Goal: Check status: Check status

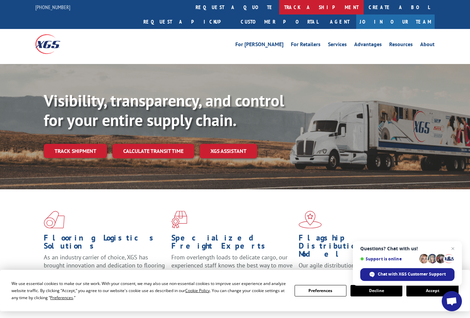
click at [279, 9] on link "track a shipment" at bounding box center [321, 7] width 85 height 14
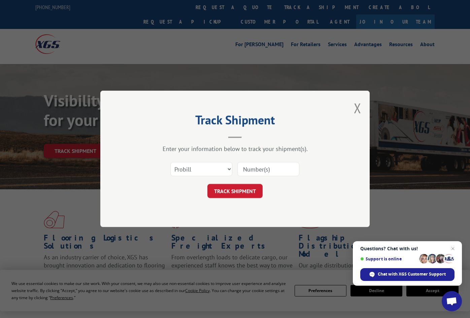
drag, startPoint x: 265, startPoint y: 171, endPoint x: 276, endPoint y: 176, distance: 12.1
click at [265, 171] on input at bounding box center [268, 169] width 62 height 14
type input "17402987"
click at [236, 185] on button "TRACK SHIPMENT" at bounding box center [234, 191] width 55 height 14
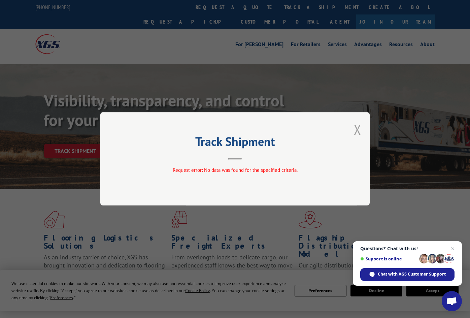
click at [357, 127] on button "Close modal" at bounding box center [357, 130] width 7 height 18
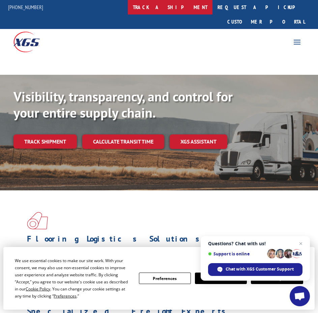
click at [179, 5] on link "track a shipment" at bounding box center [170, 7] width 85 height 14
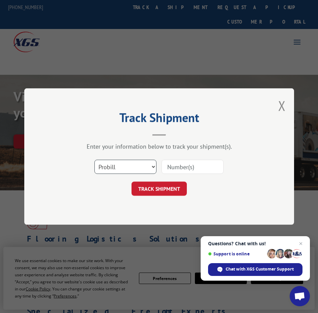
click at [126, 164] on select "Select category... Probill BOL PO" at bounding box center [125, 167] width 62 height 14
select select "po"
click at [94, 160] on select "Select category... Probill BOL PO" at bounding box center [125, 167] width 62 height 14
click at [190, 165] on input at bounding box center [192, 167] width 62 height 14
type input "ADO-2188710-11"
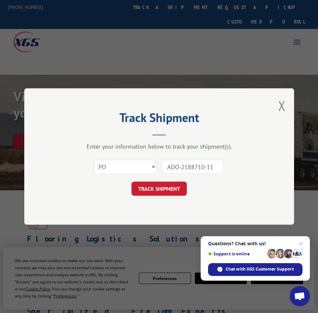
click button "TRACK SHIPMENT" at bounding box center [158, 188] width 55 height 14
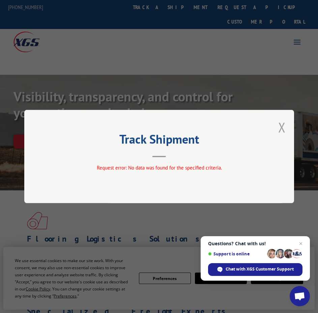
click at [279, 127] on button "Close modal" at bounding box center [281, 127] width 7 height 18
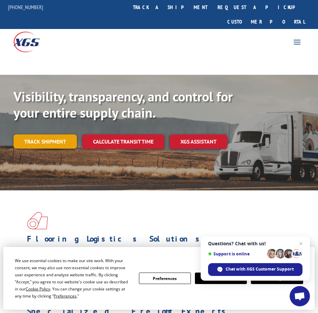
click at [46, 134] on link "Track shipment" at bounding box center [44, 141] width 63 height 14
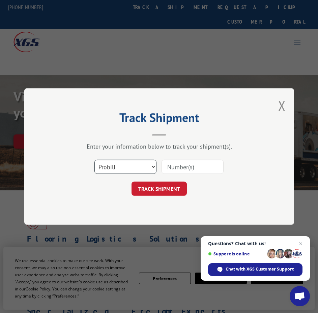
click at [143, 162] on select "Select category... Probill BOL PO" at bounding box center [125, 167] width 62 height 14
select select "bol"
click at [94, 160] on select "Select category... Probill BOL PO" at bounding box center [125, 167] width 62 height 14
click at [199, 165] on input at bounding box center [192, 167] width 62 height 14
type input "17402987"
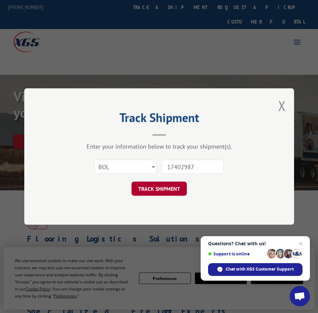
click at [168, 192] on button "TRACK SHIPMENT" at bounding box center [158, 188] width 55 height 14
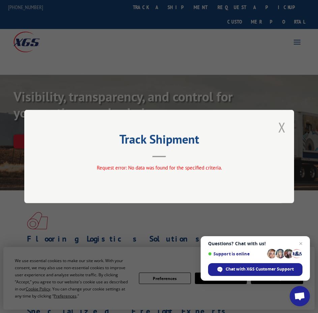
click at [282, 126] on button "Close modal" at bounding box center [281, 127] width 7 height 18
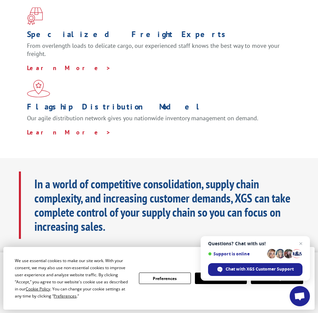
scroll to position [337, 0]
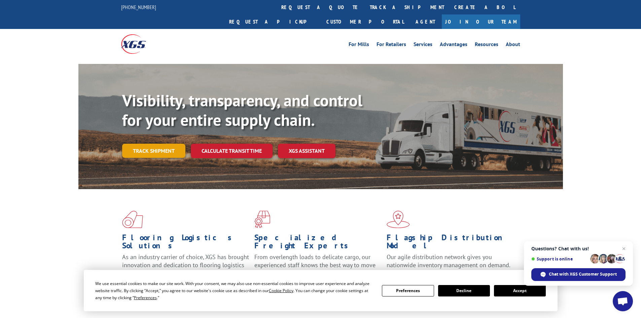
click at [145, 144] on link "Track shipment" at bounding box center [153, 151] width 63 height 14
